Goal: Task Accomplishment & Management: Complete application form

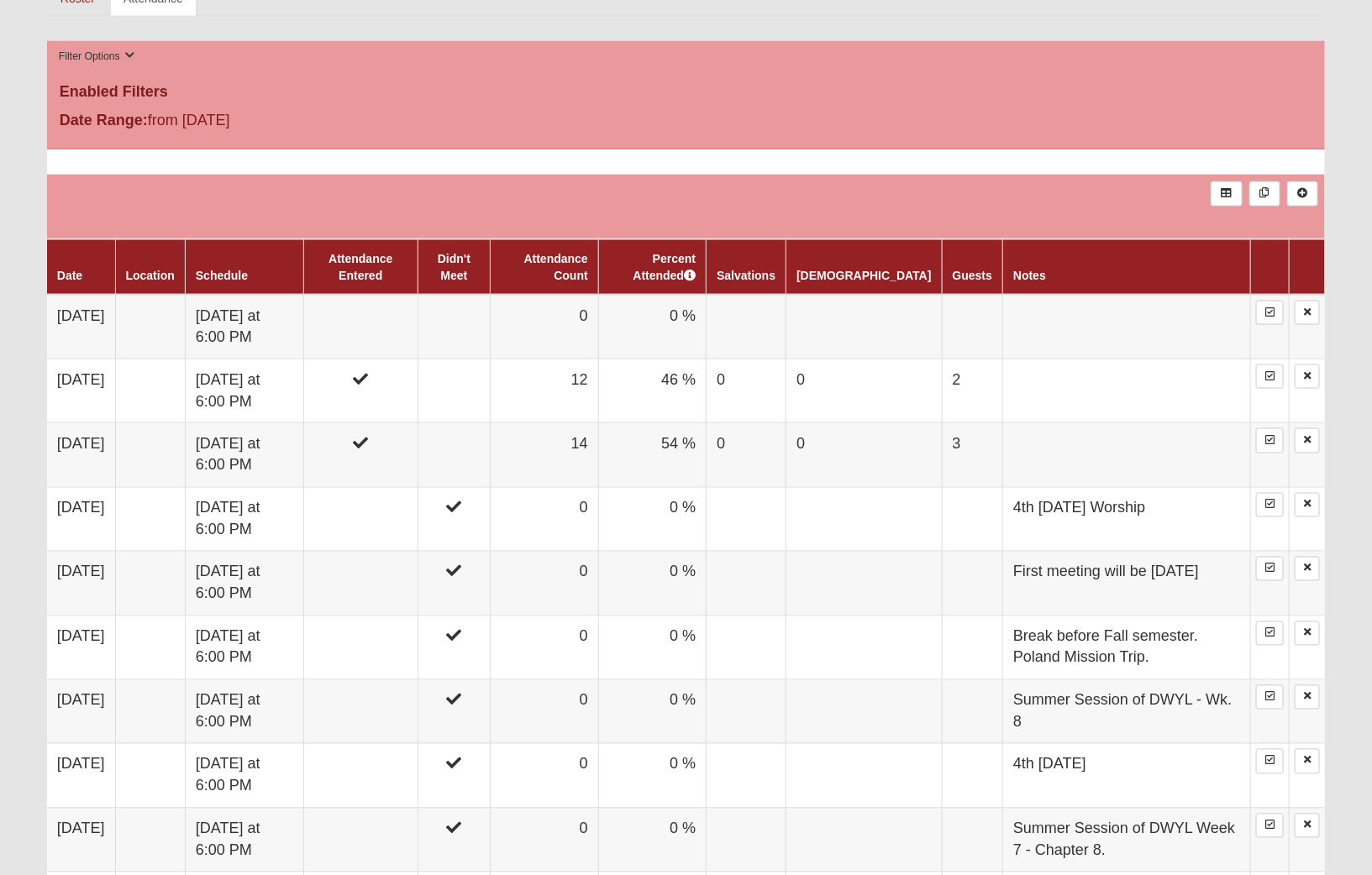
scroll to position [912, 0]
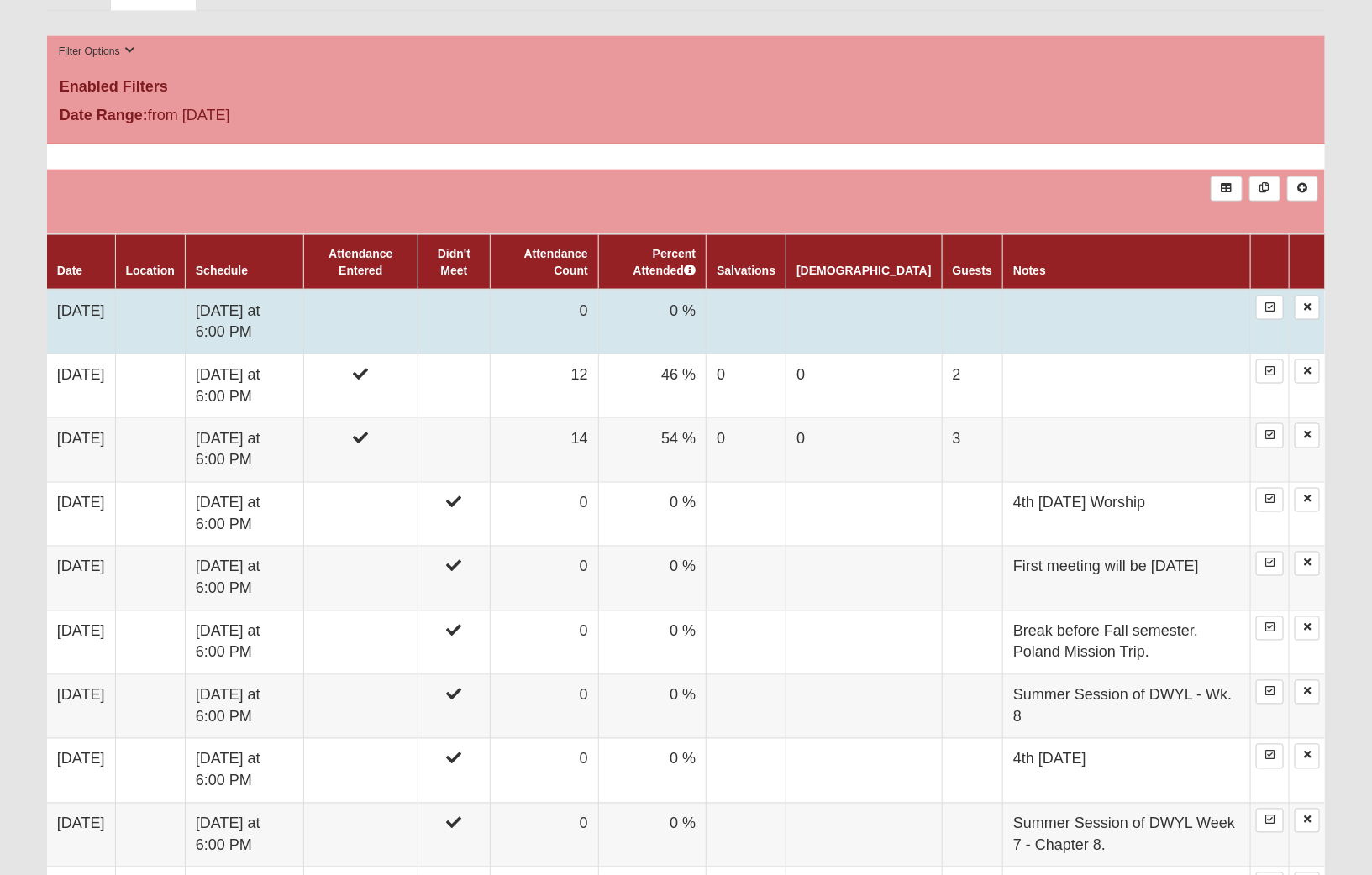
click at [467, 299] on td at bounding box center [454, 321] width 72 height 65
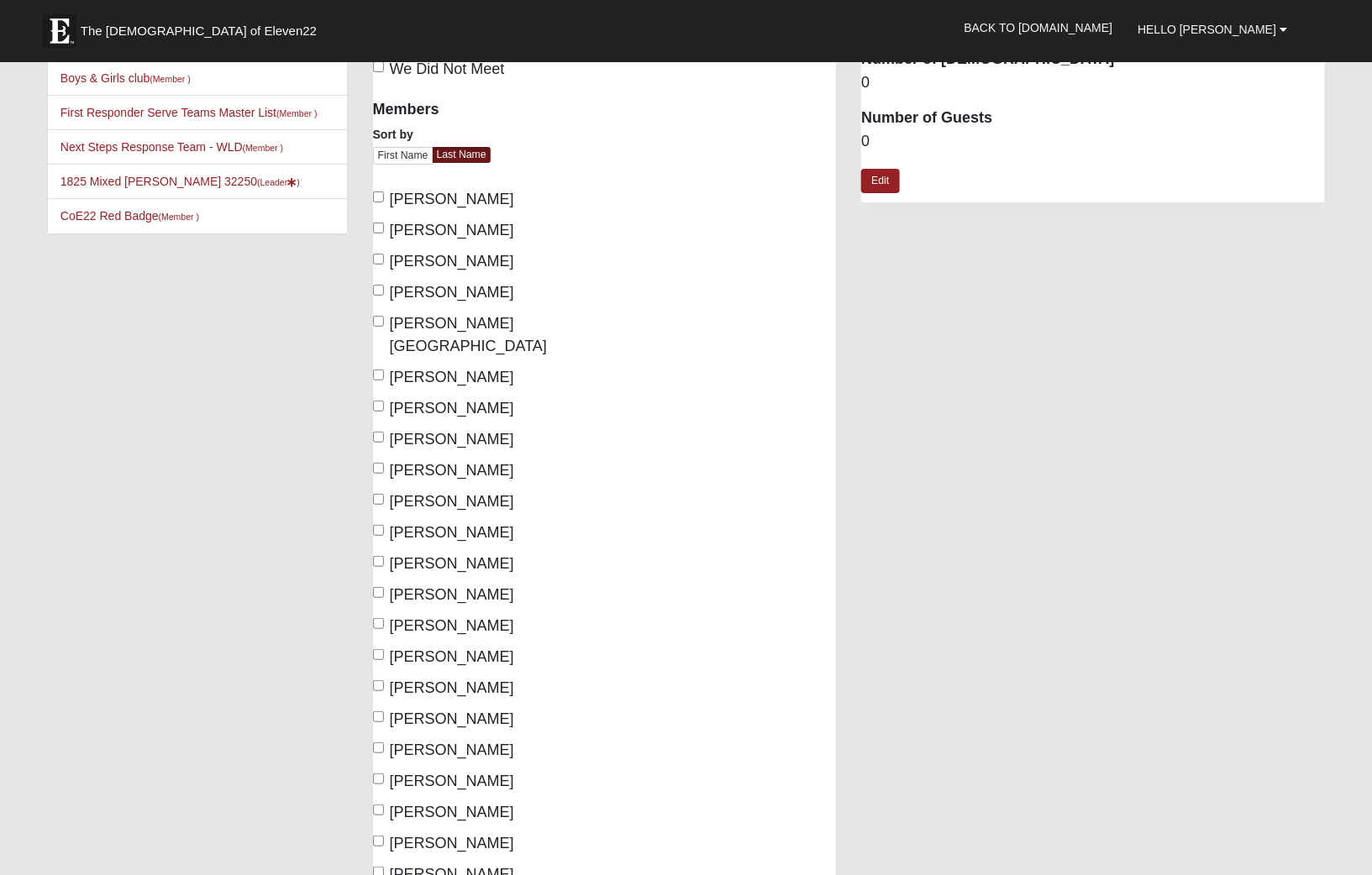
scroll to position [111, 0]
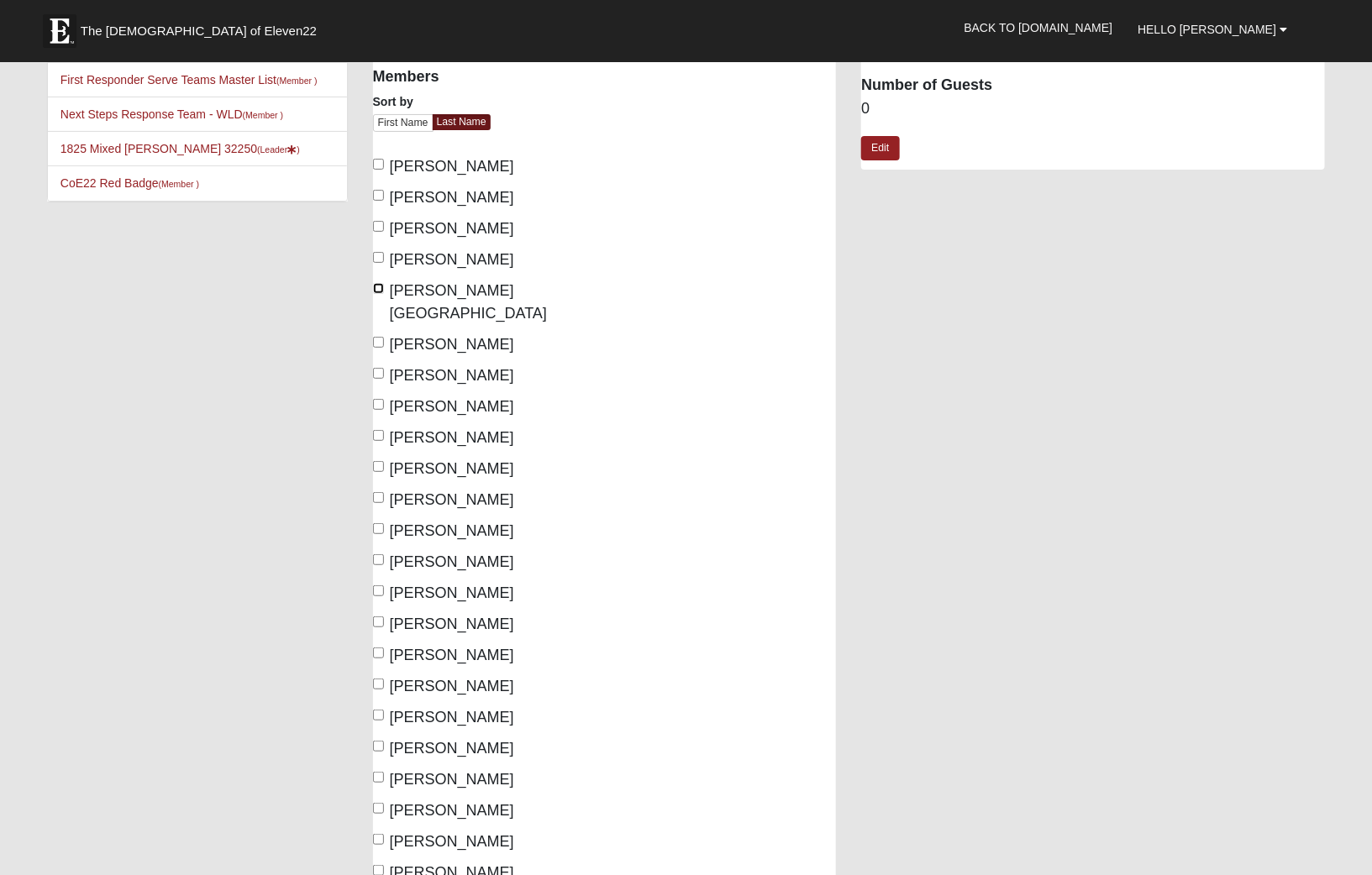
click at [380, 288] on input "[PERSON_NAME][GEOGRAPHIC_DATA]" at bounding box center [379, 289] width 11 height 11
checkbox input "true"
click at [380, 368] on input "Garnett, Hayden" at bounding box center [379, 374] width 11 height 11
checkbox input "true"
click at [377, 399] on input "Garrard, Cris" at bounding box center [379, 405] width 11 height 11
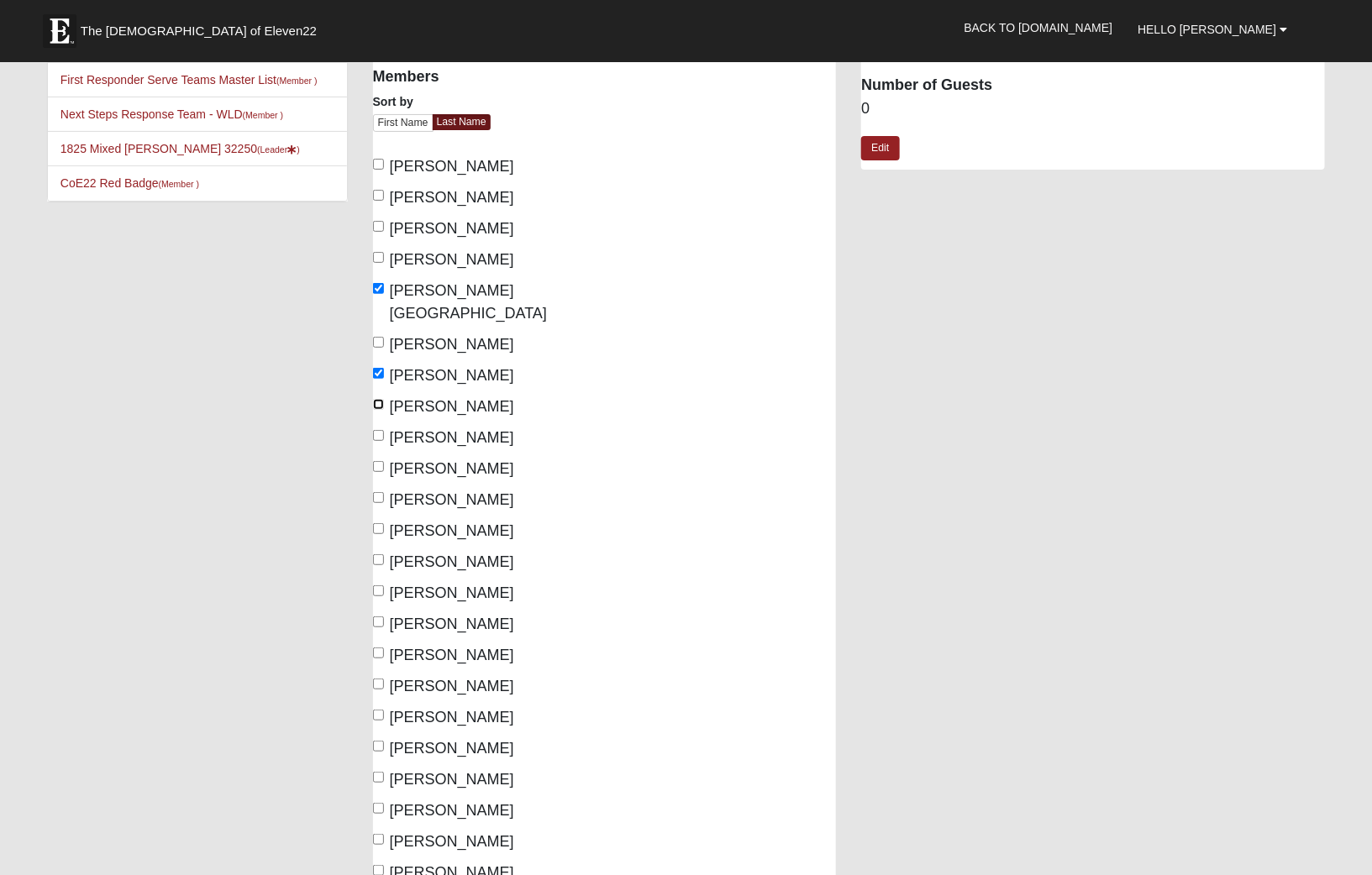
checkbox input "true"
click at [378, 430] on input "Garrard, Lan" at bounding box center [379, 436] width 11 height 11
checkbox input "true"
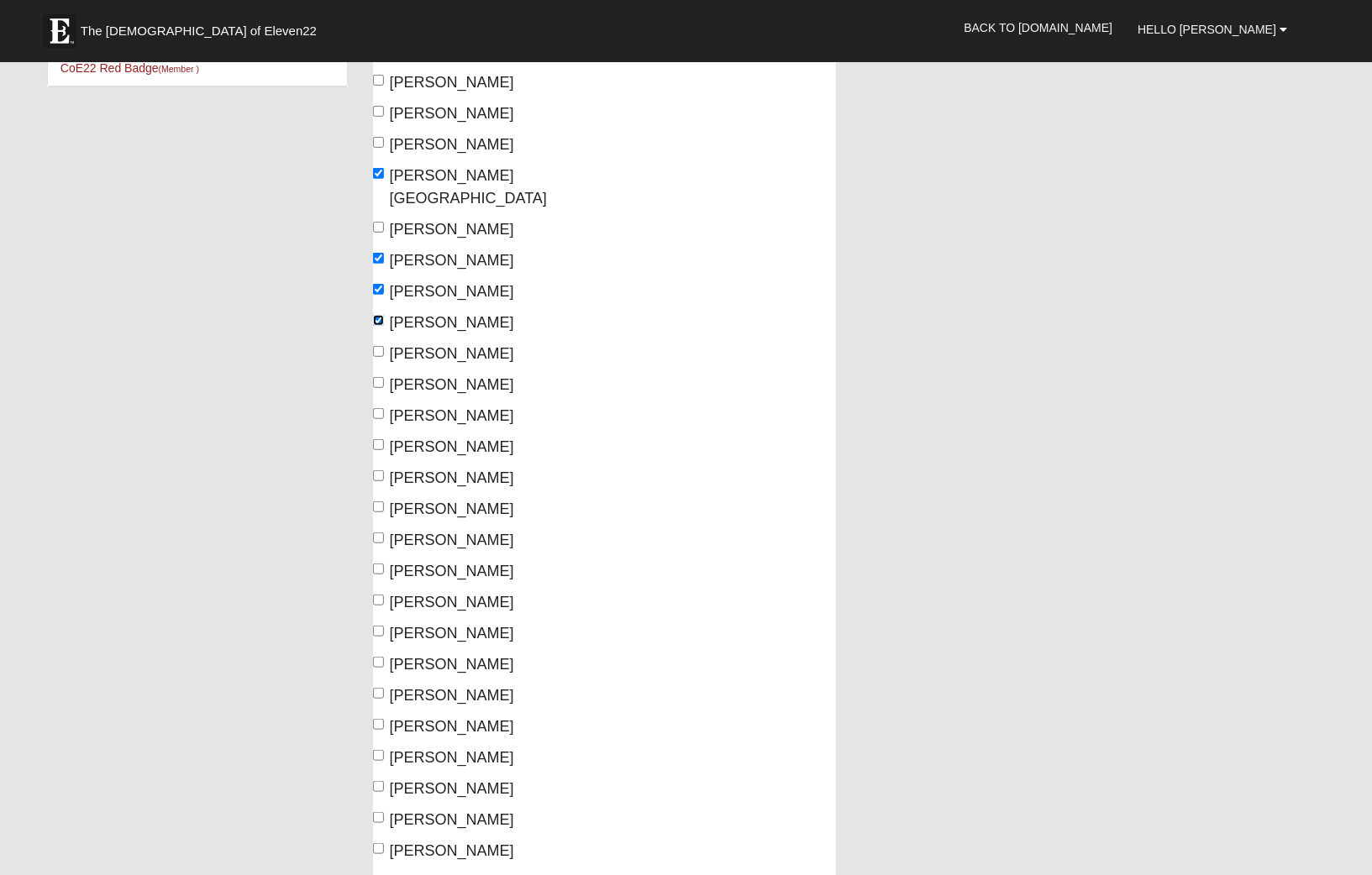
scroll to position [240, 0]
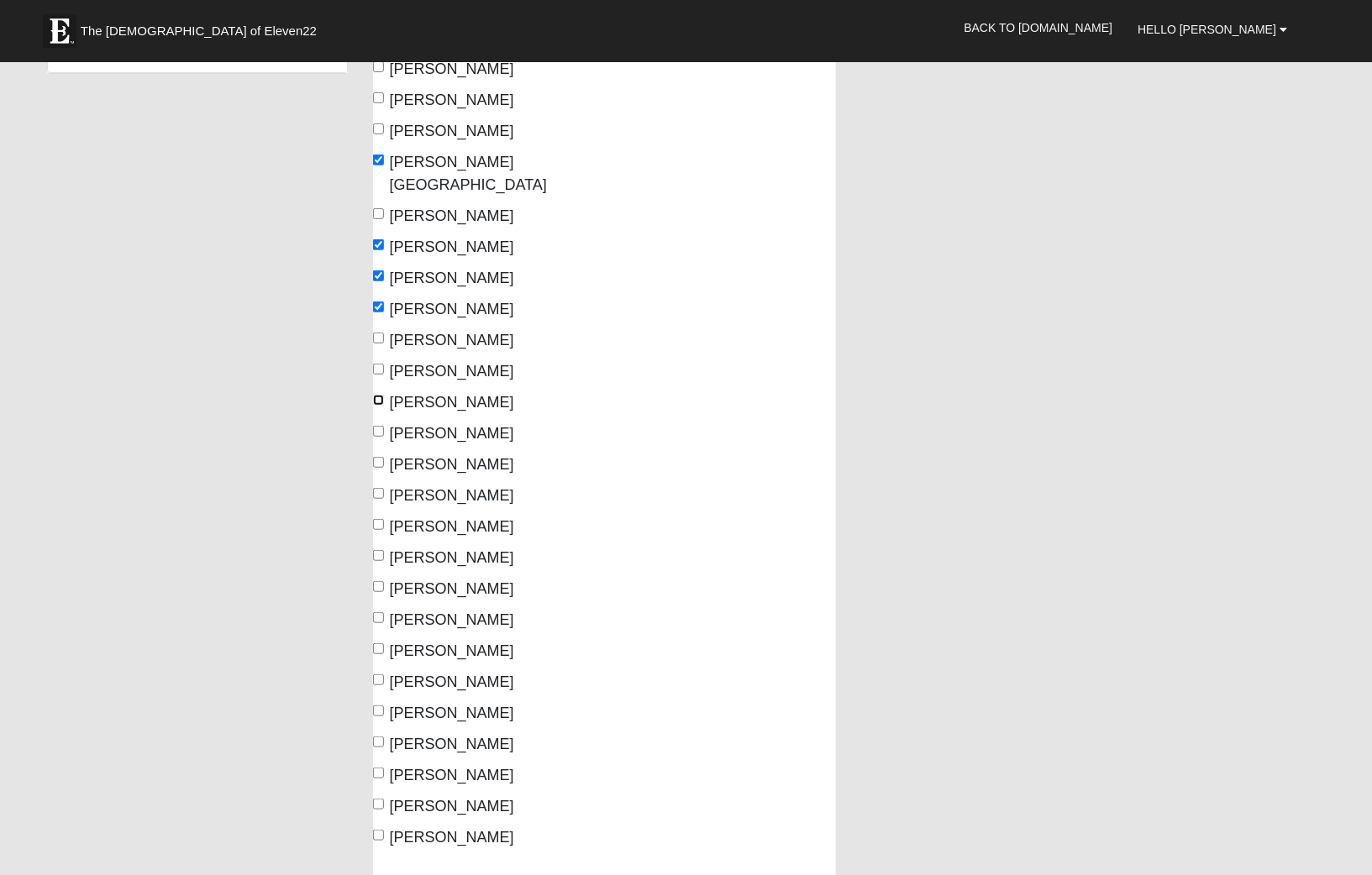
click at [378, 394] on input "Kalachik, Ben" at bounding box center [379, 400] width 11 height 11
checkbox input "true"
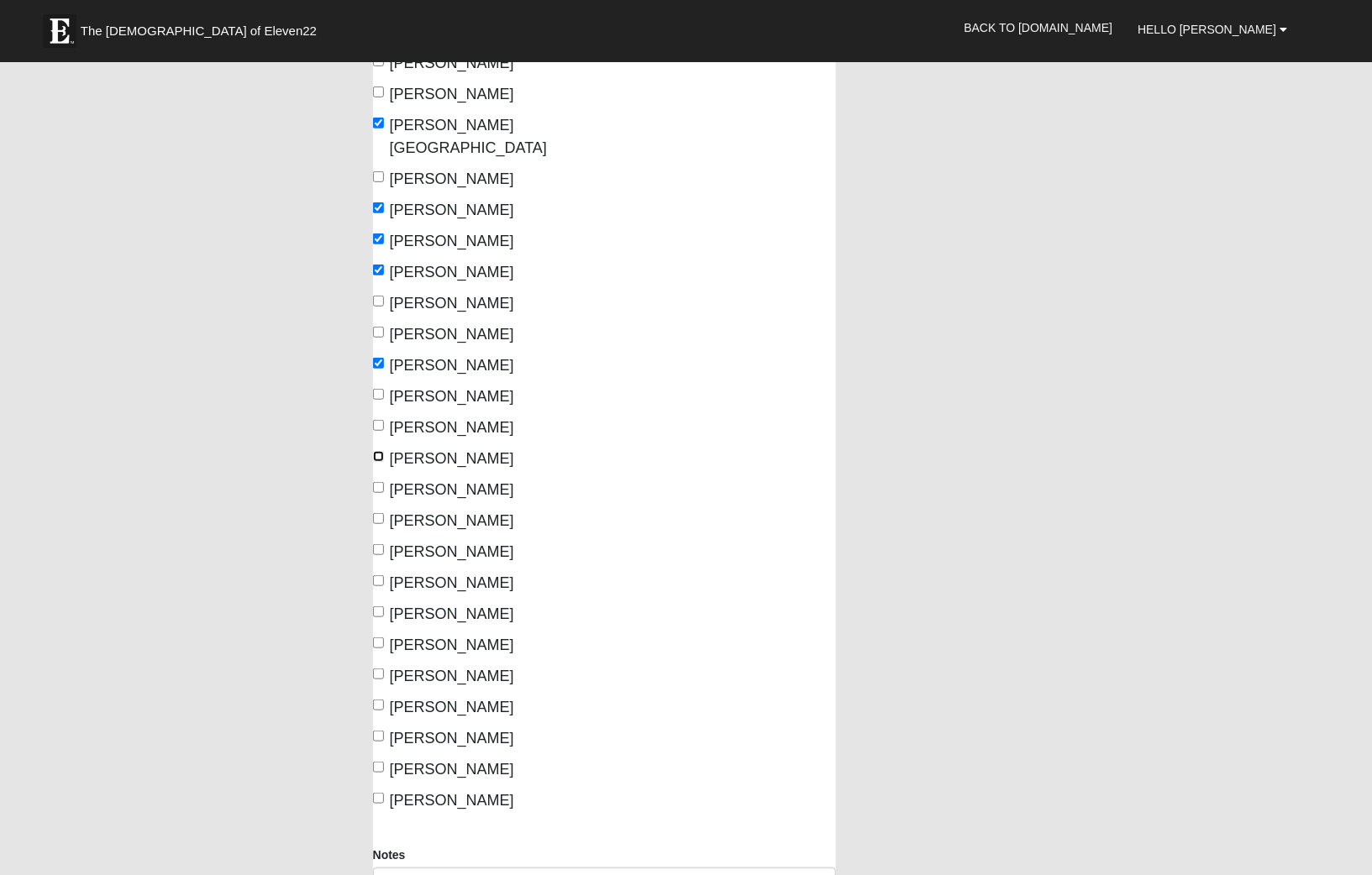
click at [378, 451] on input "Lemoine, Skye" at bounding box center [379, 456] width 11 height 11
checkbox input "true"
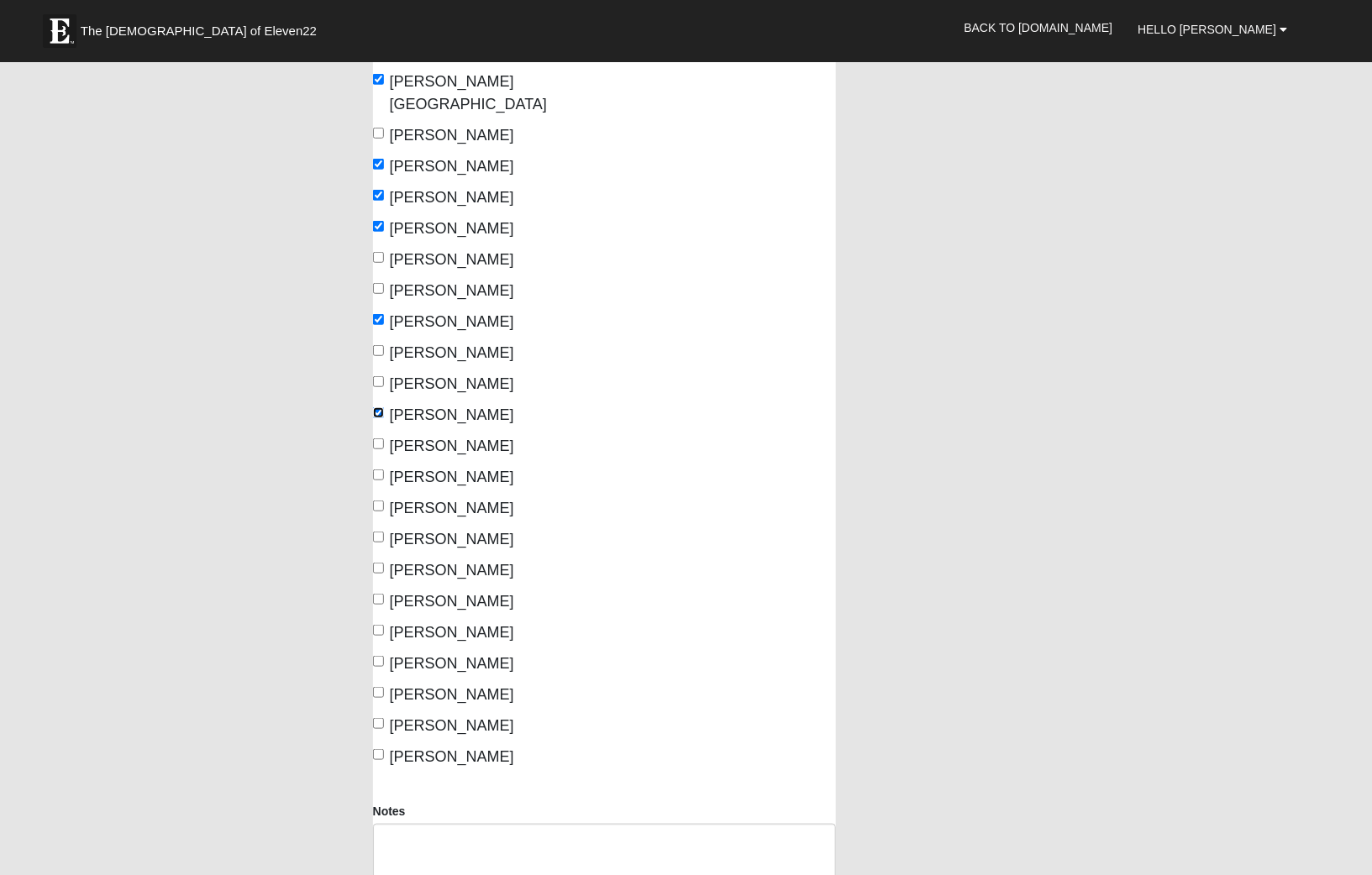
scroll to position [322, 0]
click at [378, 467] on input "Lospitalier, Kelsey" at bounding box center [379, 473] width 11 height 11
checkbox input "true"
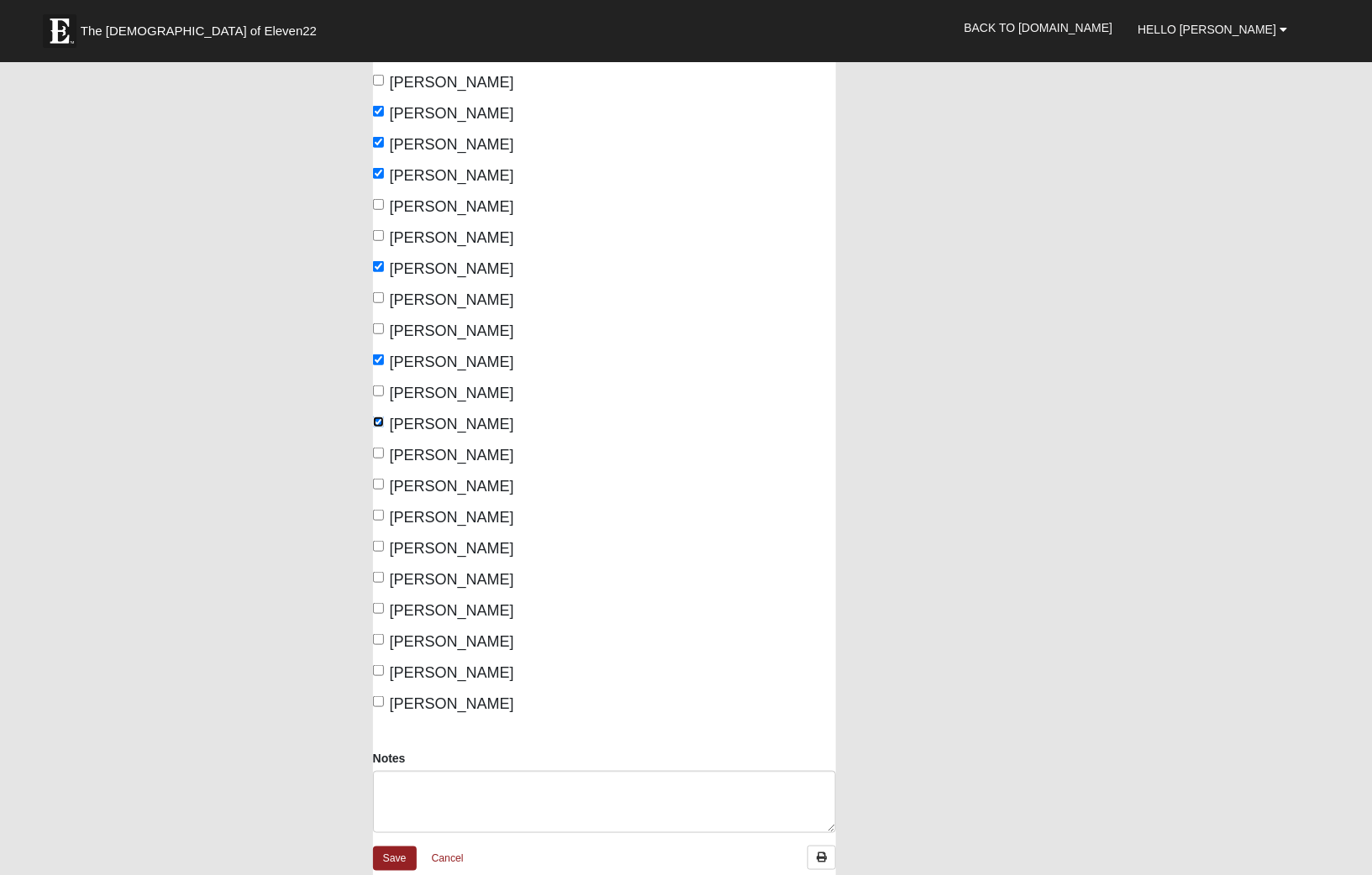
scroll to position [378, 0]
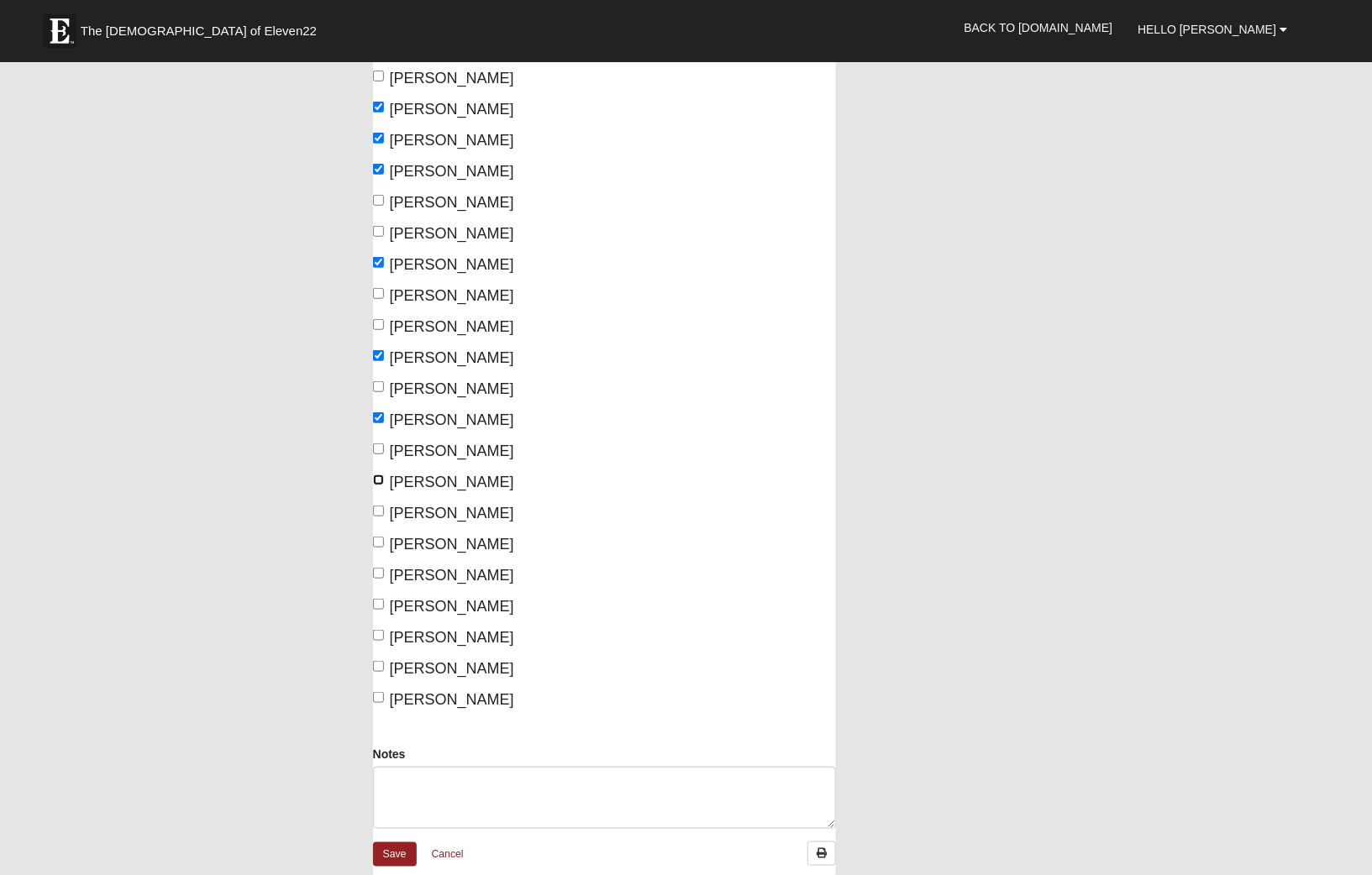
click at [376, 475] on input "Normil, Michel" at bounding box center [379, 481] width 11 height 11
checkbox input "true"
click at [382, 599] on input "Tirado, Julie" at bounding box center [379, 604] width 11 height 11
checkbox input "true"
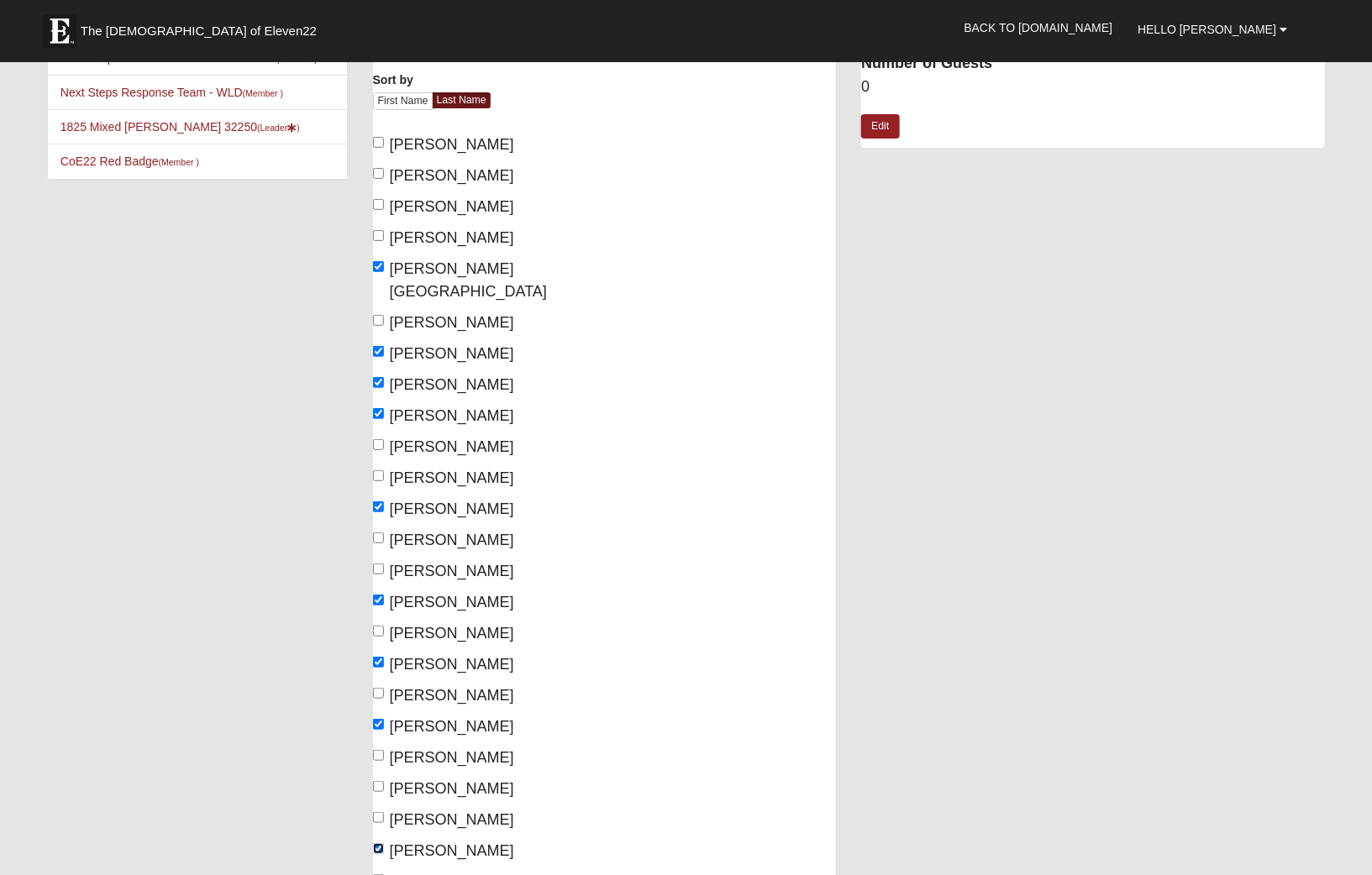
scroll to position [149, 0]
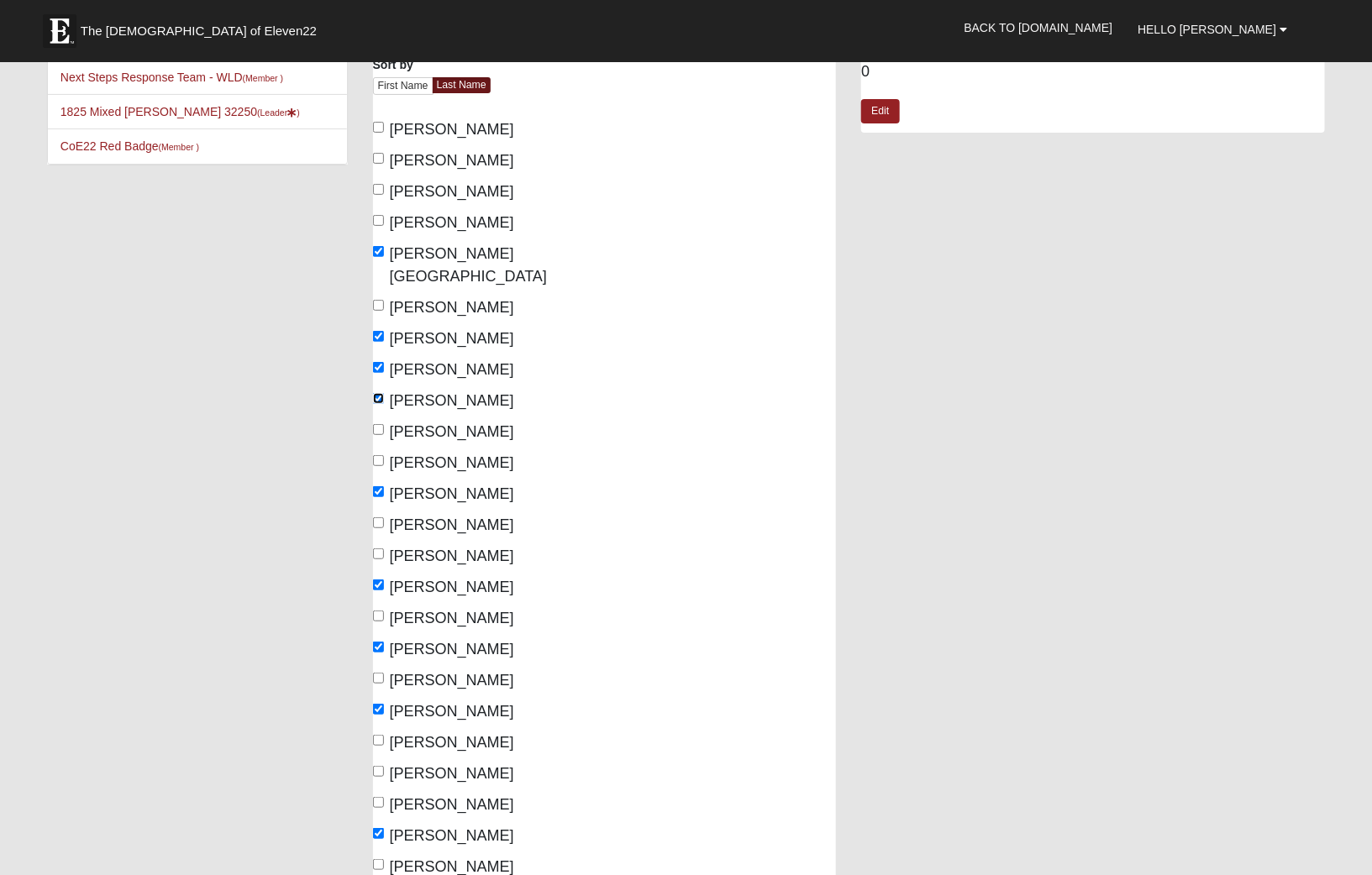
click at [378, 393] on input "Garrard, Lan" at bounding box center [379, 399] width 11 height 11
checkbox input "false"
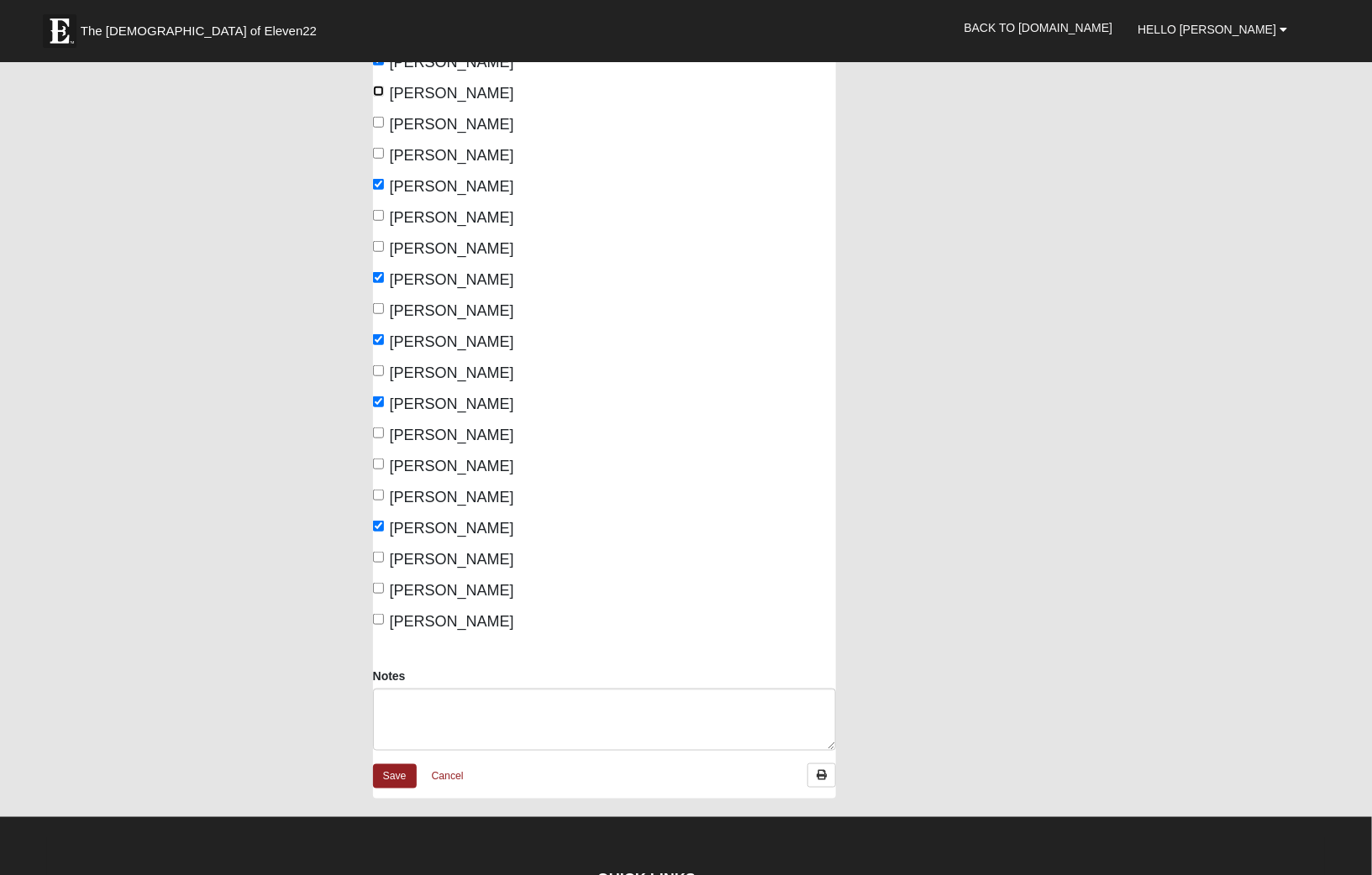
scroll to position [459, 0]
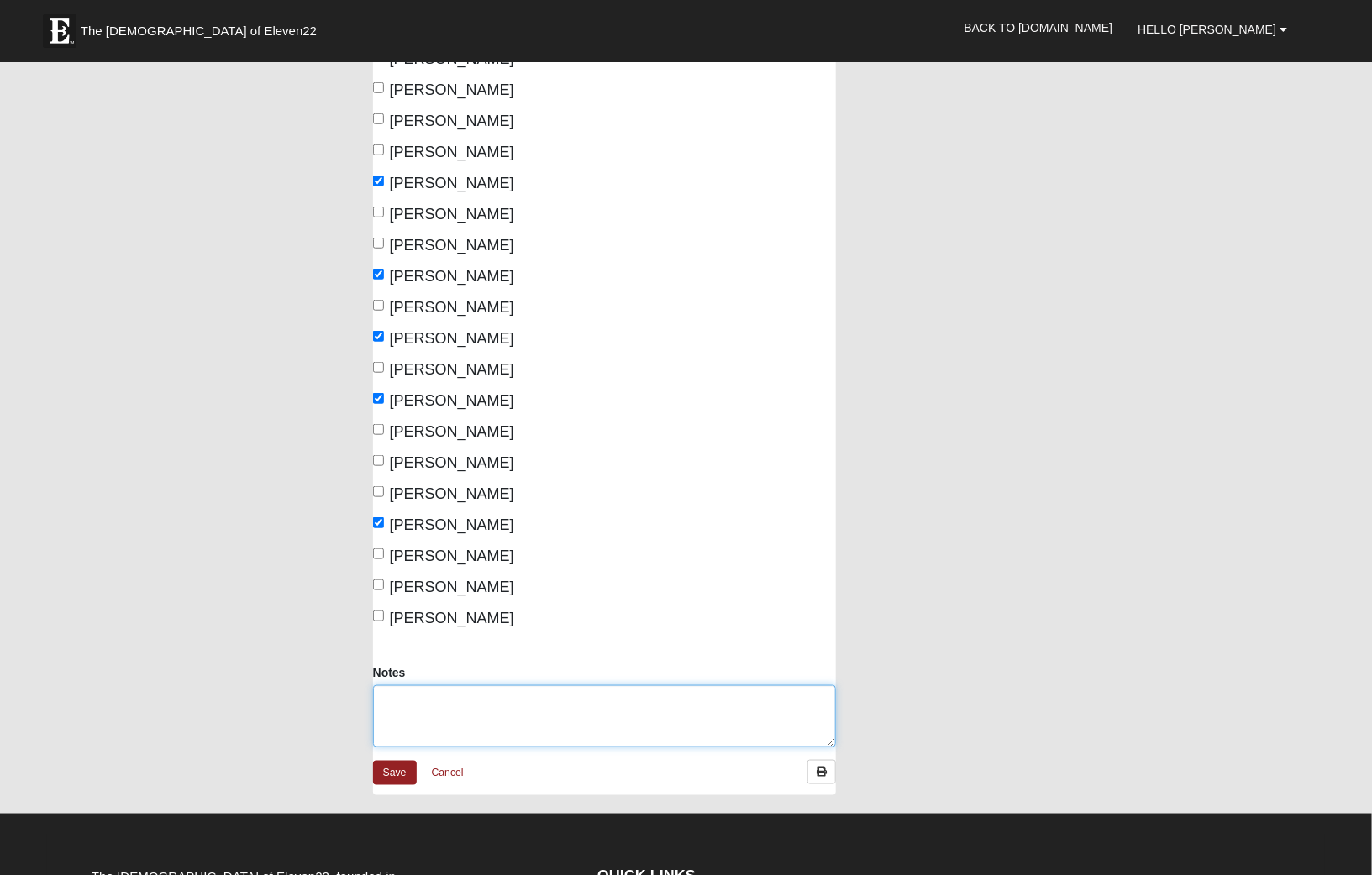
click at [510, 686] on textarea "Notes" at bounding box center [604, 717] width 464 height 62
type textarea "S"
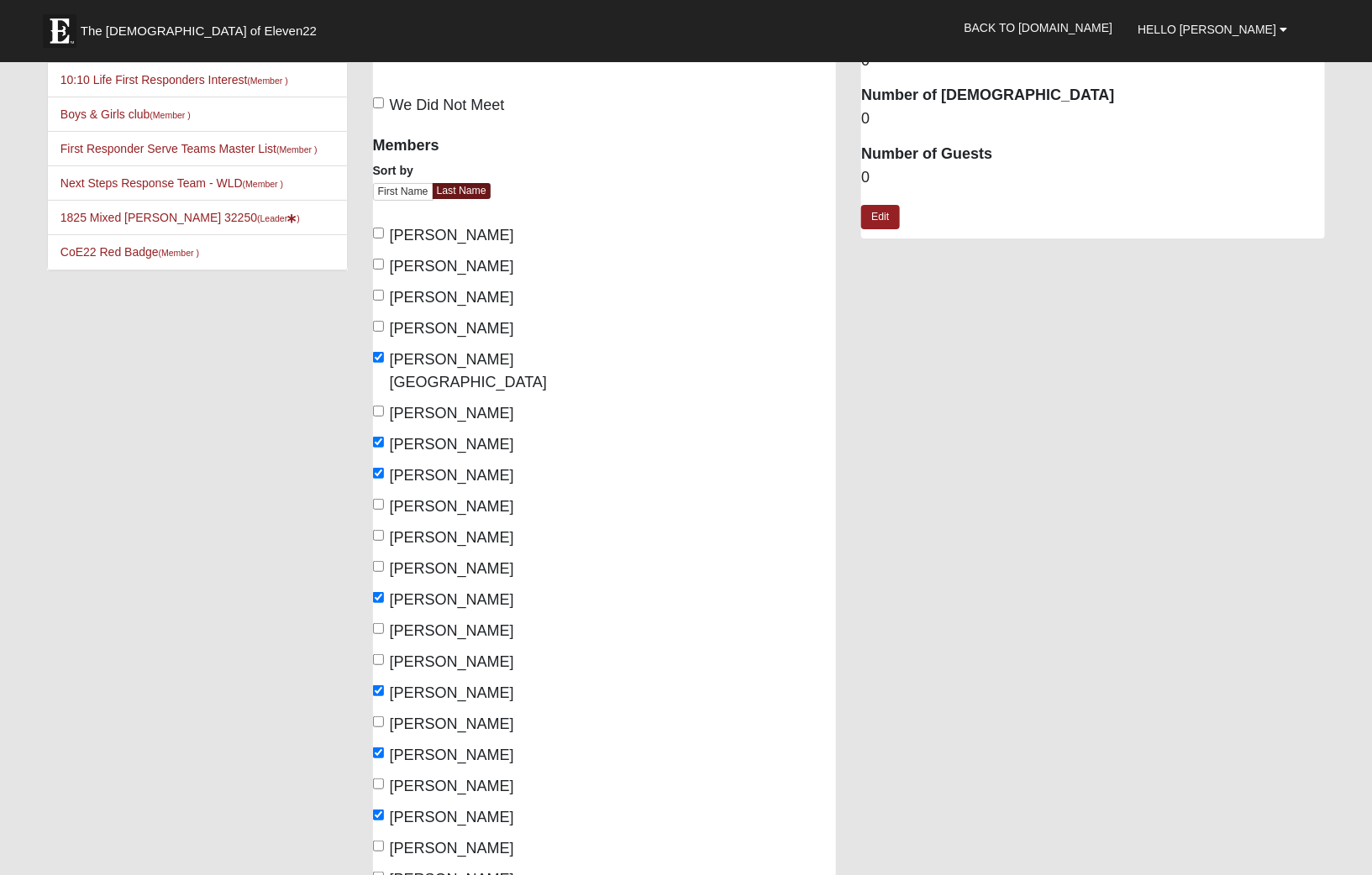
scroll to position [0, 0]
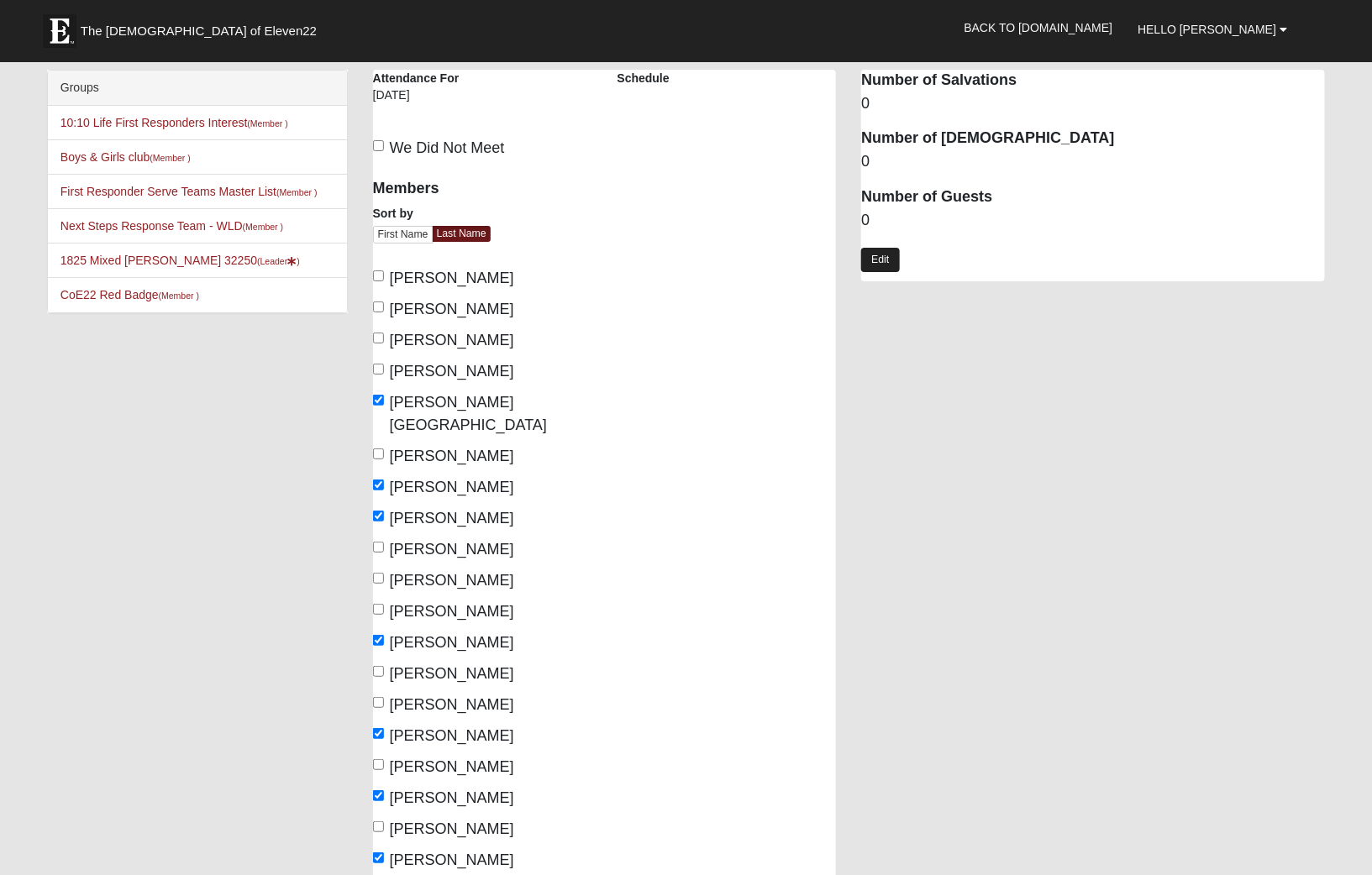
type textarea "Several folks attending concert. two members baptized at 4:22"
click at [882, 262] on link "Edit" at bounding box center [880, 260] width 37 height 24
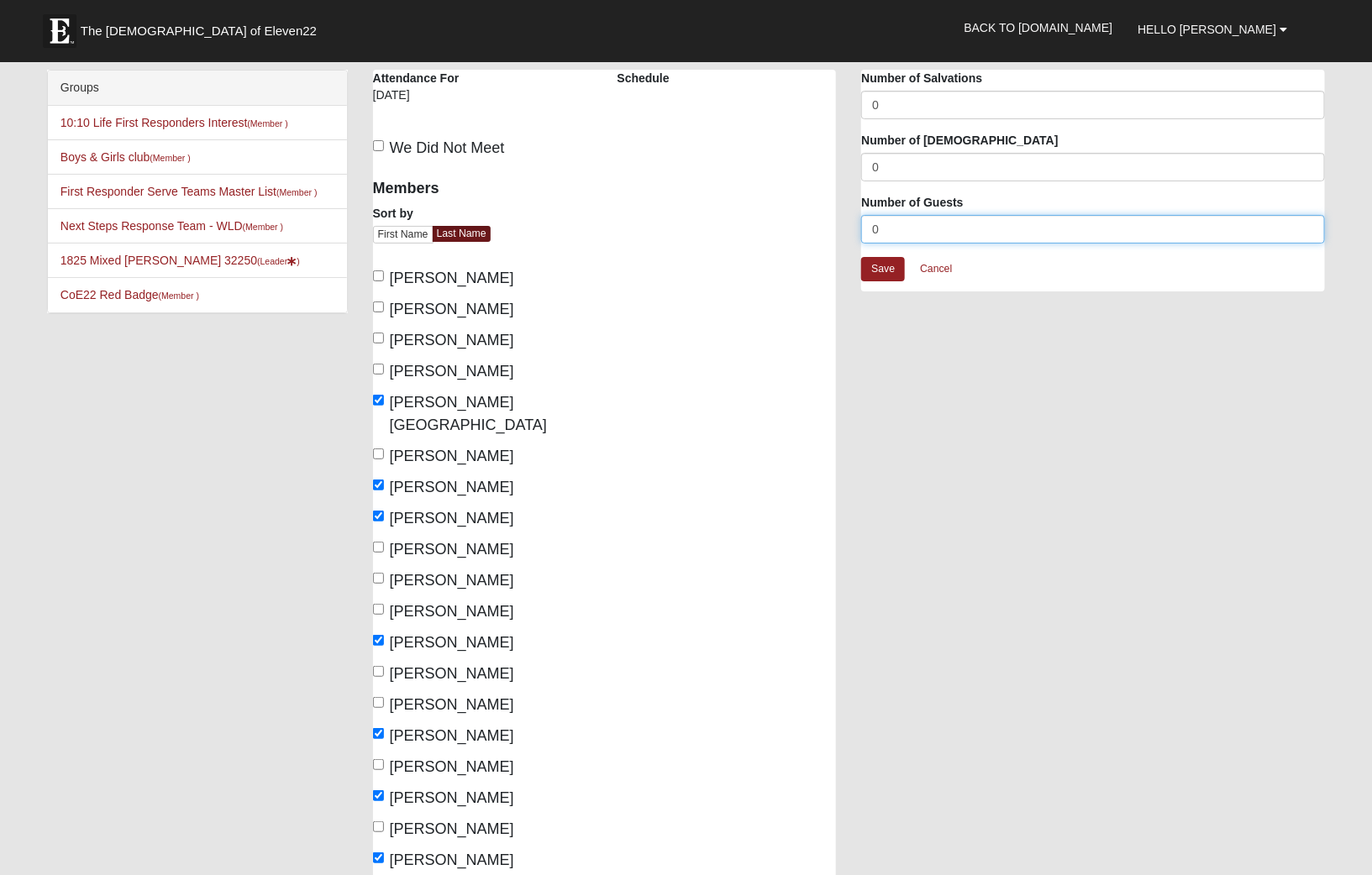
drag, startPoint x: 888, startPoint y: 230, endPoint x: 839, endPoint y: 227, distance: 49.1
click at [839, 227] on div "1825 Mixed Garrard 32250 Attendance Attendance For 9/14/2025 Schedule We Did No…" at bounding box center [849, 670] width 977 height 1202
type input "4"
click at [891, 278] on link "Save" at bounding box center [883, 269] width 44 height 24
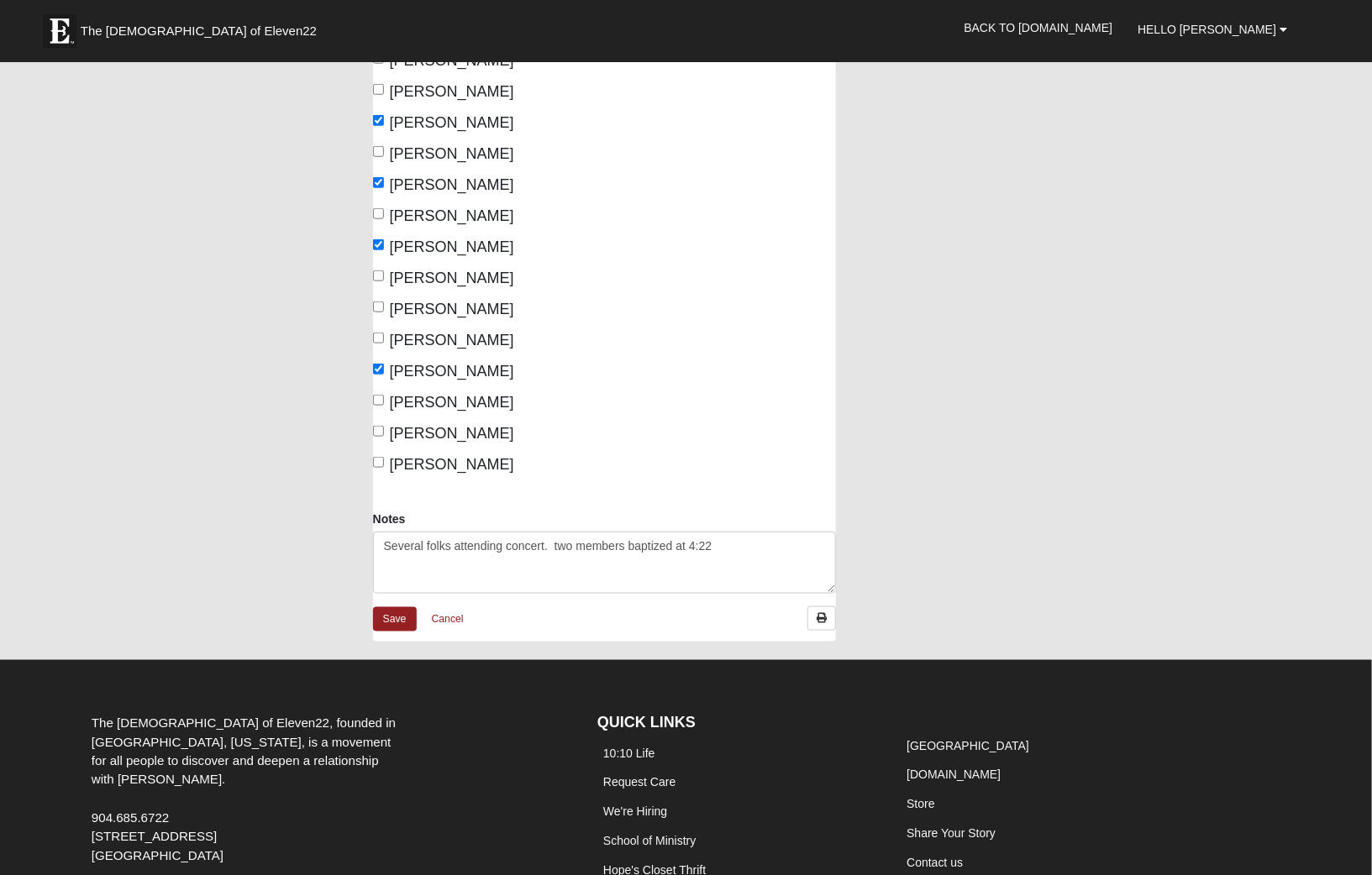
scroll to position [712, 0]
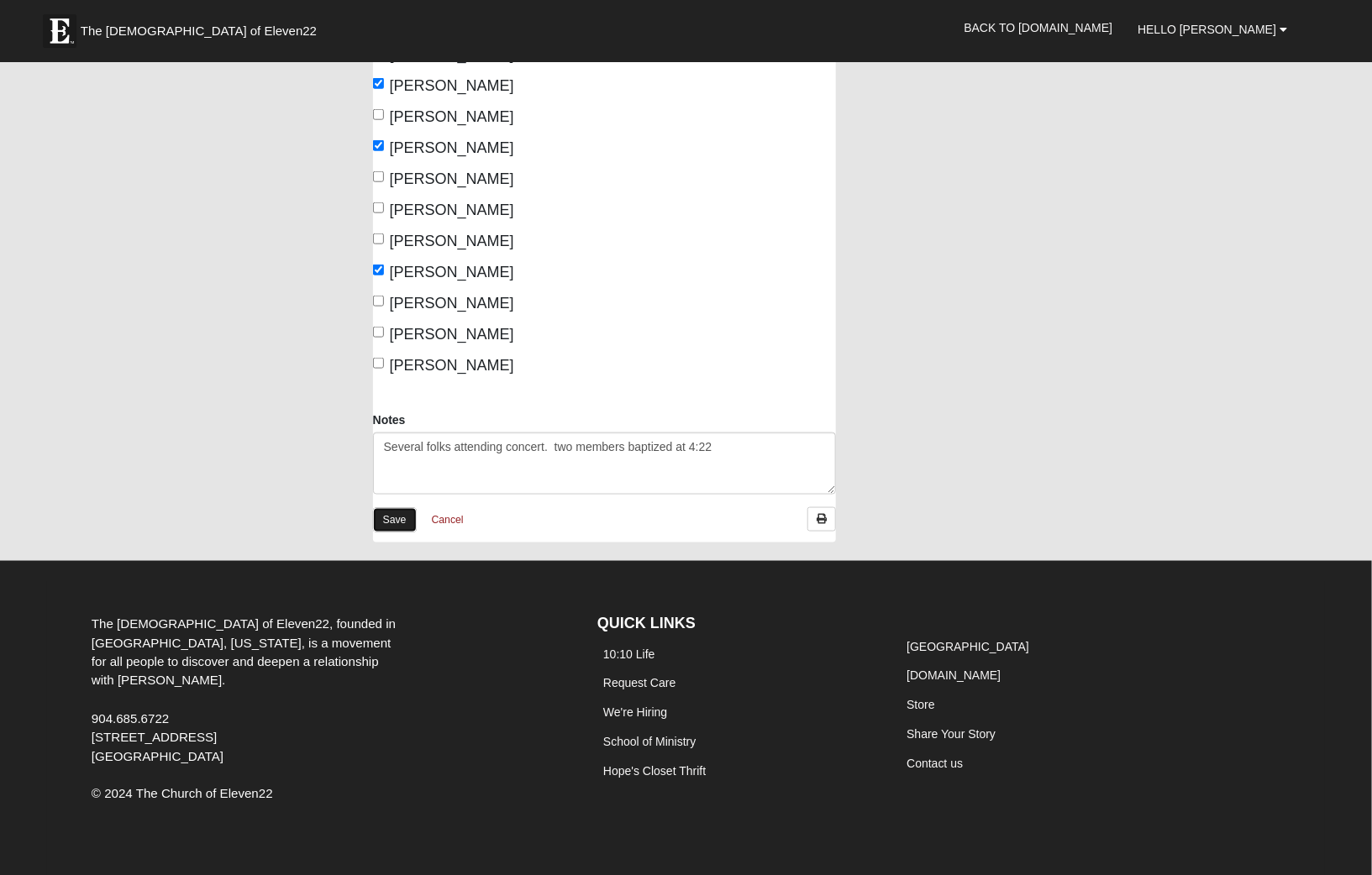
click at [406, 508] on link "Save" at bounding box center [395, 520] width 44 height 24
